Goal: Task Accomplishment & Management: Manage account settings

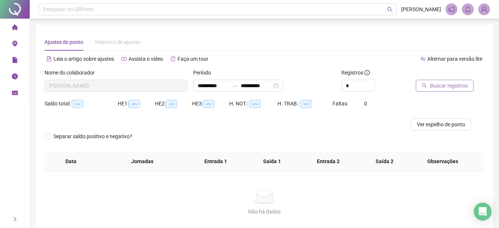
click at [428, 83] on button "Buscar registros" at bounding box center [445, 86] width 58 height 12
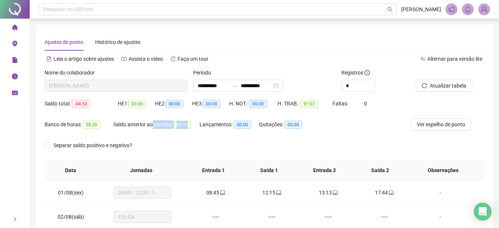
click at [200, 126] on div "Banco de horas: 58:20 Saldo anterior ao período: 63:13 Lançamentos: 00:00 Quita…" at bounding box center [210, 128] width 330 height 21
click at [82, 128] on div "Banco de horas: 58:20" at bounding box center [79, 124] width 69 height 9
click at [418, 123] on span "Ver espelho de ponto" at bounding box center [441, 124] width 48 height 8
click at [14, 58] on icon "file" at bounding box center [14, 60] width 5 height 6
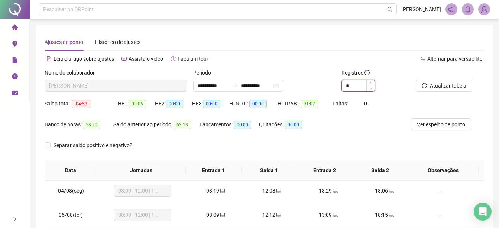
click at [355, 80] on input "*" at bounding box center [358, 85] width 33 height 11
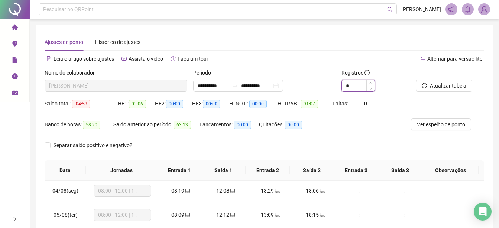
type input "*"
click at [423, 86] on icon "reload" at bounding box center [424, 85] width 5 height 5
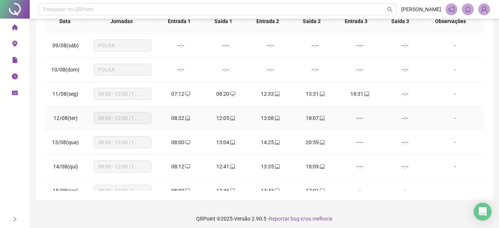
scroll to position [178, 0]
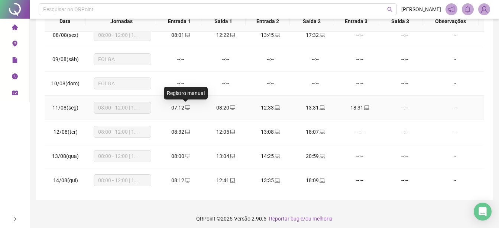
click at [187, 107] on icon "desktop" at bounding box center [187, 107] width 5 height 5
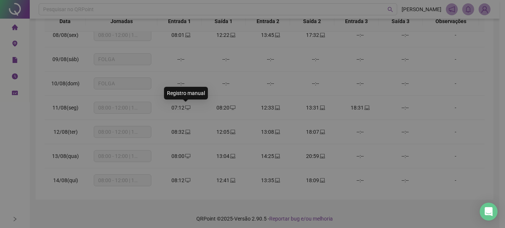
type input "**********"
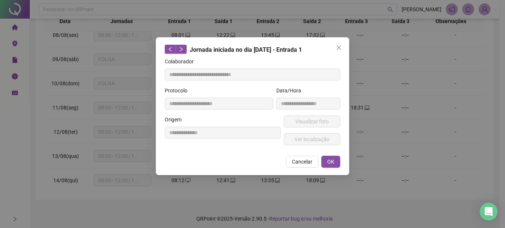
click at [337, 50] on icon "close" at bounding box center [339, 48] width 6 height 6
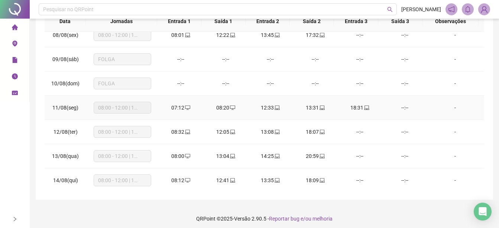
click at [71, 111] on td "11/08(seg)" at bounding box center [66, 108] width 42 height 24
drag, startPoint x: 428, startPoint y: 109, endPoint x: 440, endPoint y: 108, distance: 11.9
click at [429, 109] on td "-" at bounding box center [456, 108] width 57 height 24
click at [450, 108] on div "-" at bounding box center [455, 107] width 44 height 8
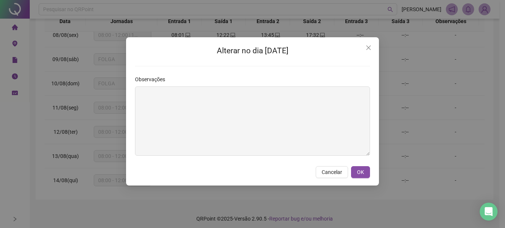
drag, startPoint x: 333, startPoint y: 172, endPoint x: 310, endPoint y: 159, distance: 26.9
click at [333, 172] on span "Cancelar" at bounding box center [332, 172] width 20 height 8
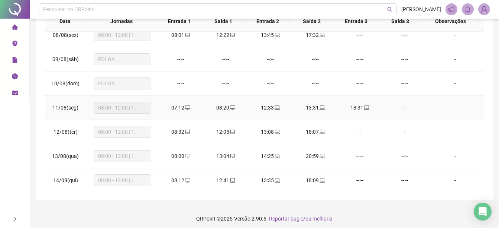
click at [181, 106] on div "07:12" at bounding box center [180, 107] width 33 height 8
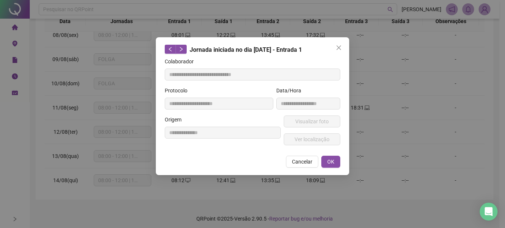
drag, startPoint x: 261, startPoint y: 93, endPoint x: 273, endPoint y: 96, distance: 12.7
click at [262, 93] on div "Protocolo" at bounding box center [219, 91] width 109 height 11
click at [296, 163] on span "Cancelar" at bounding box center [302, 161] width 20 height 8
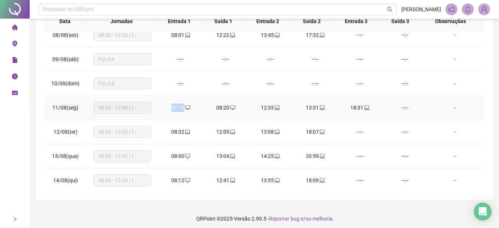
drag, startPoint x: 170, startPoint y: 108, endPoint x: 207, endPoint y: 109, distance: 37.2
click at [207, 109] on tr "11/08(seg) 08:00 - 12:00 | 13:00 - 18:00 07:12 08:20 12:33 13:31 18:31 --:-- -" at bounding box center [265, 108] width 440 height 24
click at [177, 105] on div "07:12" at bounding box center [180, 107] width 33 height 8
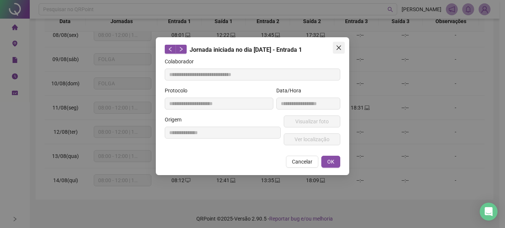
click at [336, 45] on icon "close" at bounding box center [339, 48] width 6 height 6
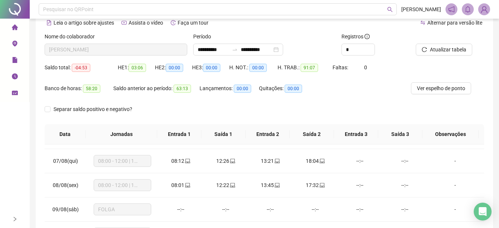
scroll to position [0, 0]
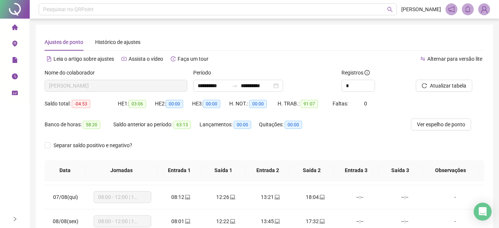
click at [13, 26] on icon "home" at bounding box center [15, 27] width 6 height 6
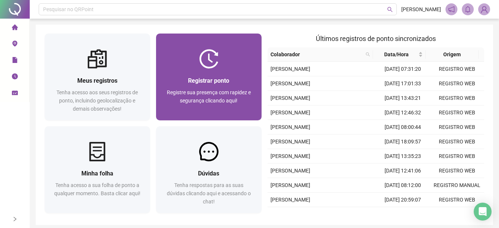
click at [185, 89] on span "Registre sua presença com rapidez e segurança clicando aqui!" at bounding box center [209, 96] width 84 height 14
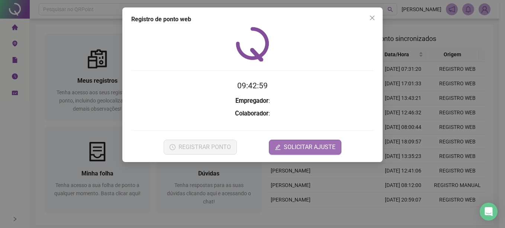
click at [297, 149] on span "SOLICITAR AJUSTE" at bounding box center [310, 146] width 52 height 9
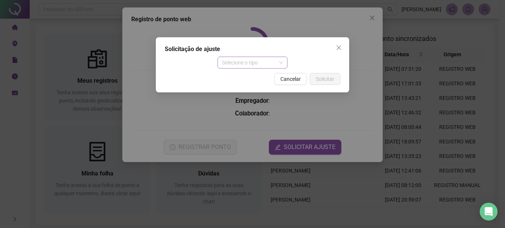
click at [224, 63] on span "Selecione o tipo" at bounding box center [252, 62] width 61 height 11
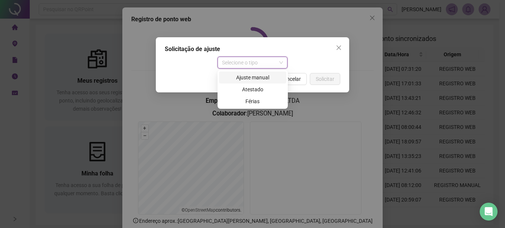
click at [247, 77] on div "Ajuste manual" at bounding box center [252, 77] width 58 height 8
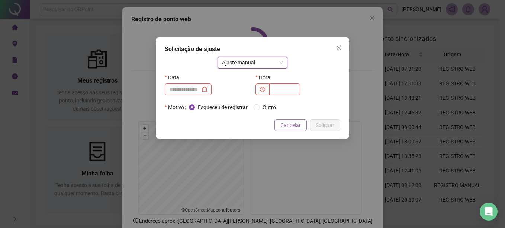
click at [285, 124] on span "Cancelar" at bounding box center [290, 125] width 20 height 8
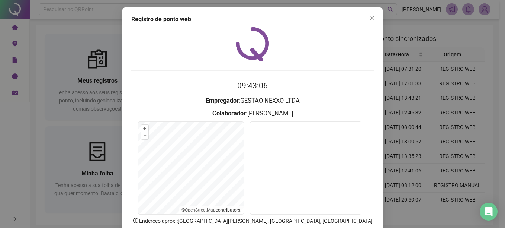
click at [364, 24] on div "Registro de ponto web 09:43:06 Empregador : GESTAO NEXXO LTDA Colaborador : [PE…" at bounding box center [252, 136] width 260 height 258
click at [366, 24] on div "Registro de ponto web 09:43:06 Empregador : GESTAO NEXXO LTDA Colaborador : [PE…" at bounding box center [252, 136] width 260 height 258
click at [369, 22] on button "Close" at bounding box center [372, 18] width 12 height 12
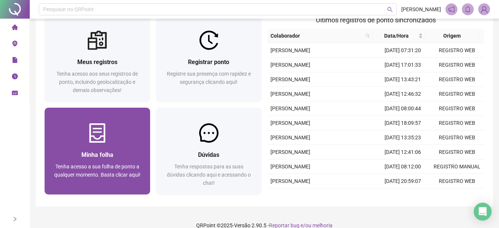
scroll to position [29, 0]
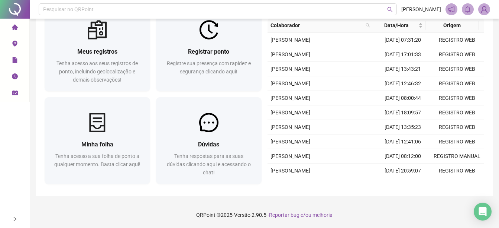
click at [12, 57] on icon "file" at bounding box center [15, 60] width 6 height 6
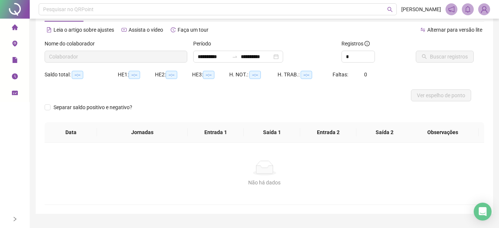
type input "**********"
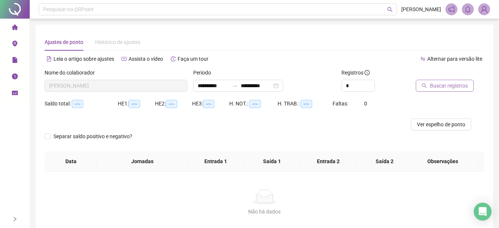
click at [452, 88] on span "Buscar registros" at bounding box center [449, 85] width 38 height 8
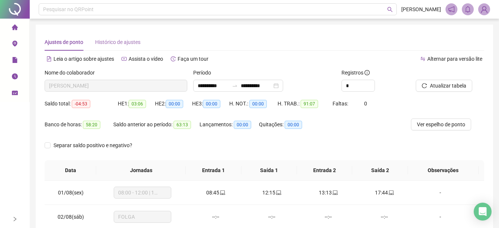
click at [104, 46] on div "Histórico de ajustes" at bounding box center [117, 41] width 45 height 17
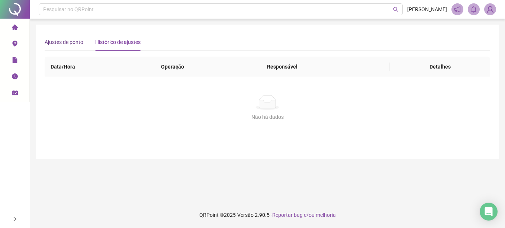
click at [62, 45] on span "Ajustes de ponto" at bounding box center [64, 42] width 39 height 6
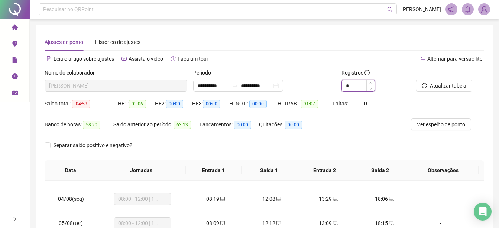
click at [352, 88] on input "*" at bounding box center [358, 85] width 33 height 11
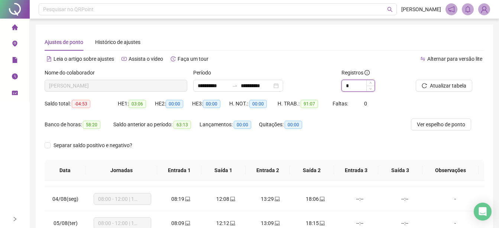
type input "*"
click at [410, 79] on div "Registros" at bounding box center [376, 73] width 68 height 11
click at [419, 84] on button "Atualizar tabela" at bounding box center [444, 86] width 57 height 12
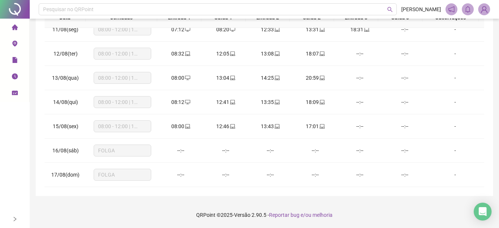
scroll to position [215, 0]
